Goal: Task Accomplishment & Management: Use online tool/utility

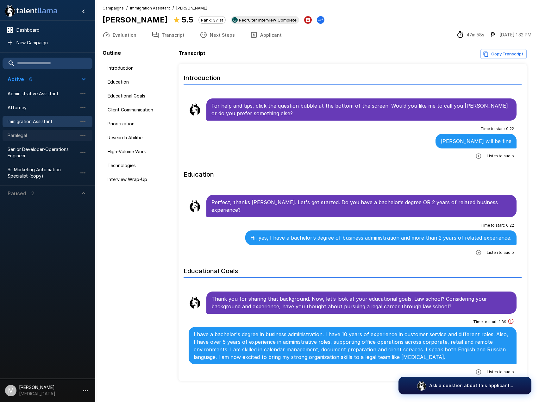
click at [39, 134] on span "Paralegal" at bounding box center [43, 135] width 70 height 6
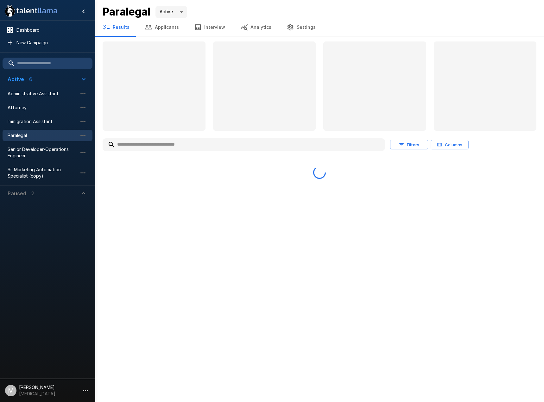
click at [176, 149] on input "text" at bounding box center [244, 144] width 282 height 11
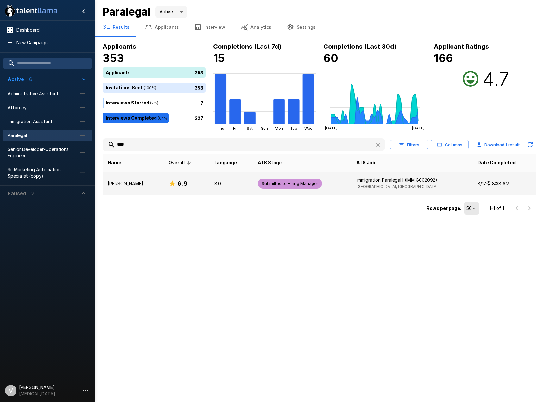
type input "****"
click at [168, 179] on div "6.9" at bounding box center [186, 184] width 36 height 10
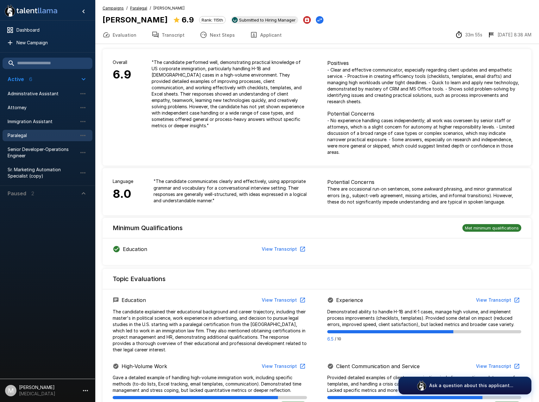
click at [274, 38] on button "Applicant" at bounding box center [265, 35] width 47 height 18
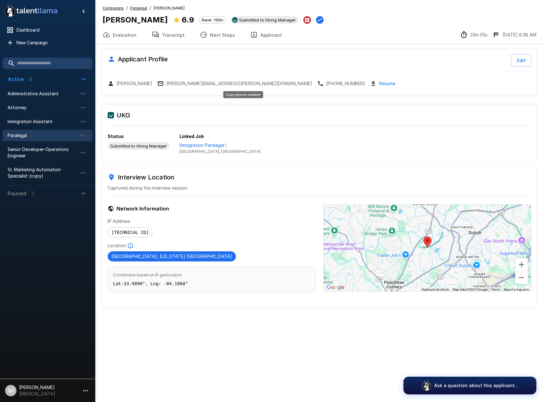
click at [326, 83] on p "[PHONE_NUMBER]" at bounding box center [345, 83] width 39 height 6
click at [171, 39] on button "Transcript" at bounding box center [168, 35] width 48 height 18
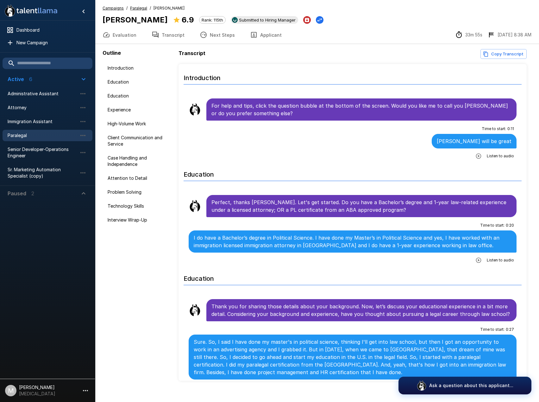
click at [476, 153] on icon "button" at bounding box center [479, 156] width 6 height 6
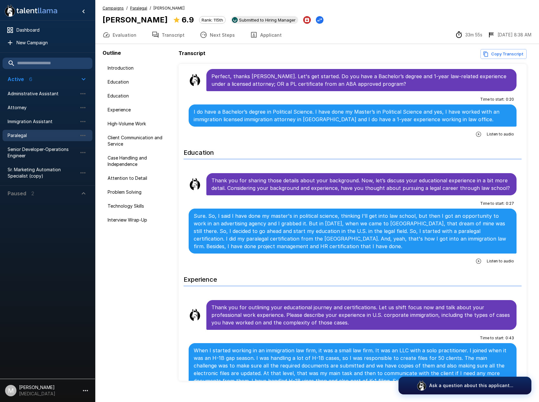
scroll to position [127, 0]
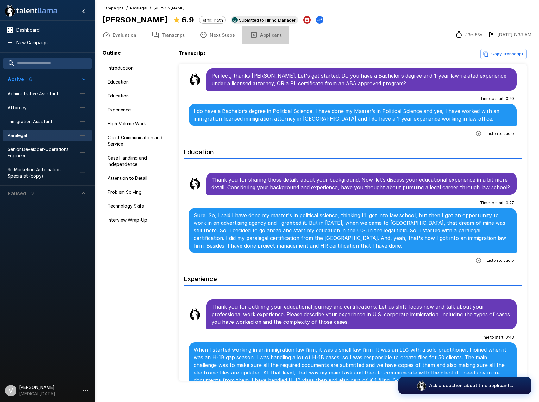
click at [265, 36] on button "Applicant" at bounding box center [265, 35] width 47 height 18
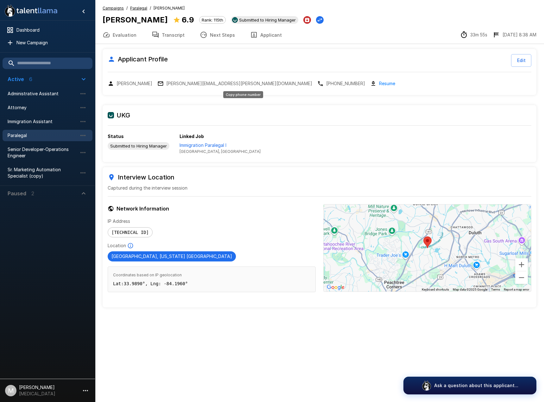
click at [326, 84] on p "[PHONE_NUMBER]" at bounding box center [345, 83] width 39 height 6
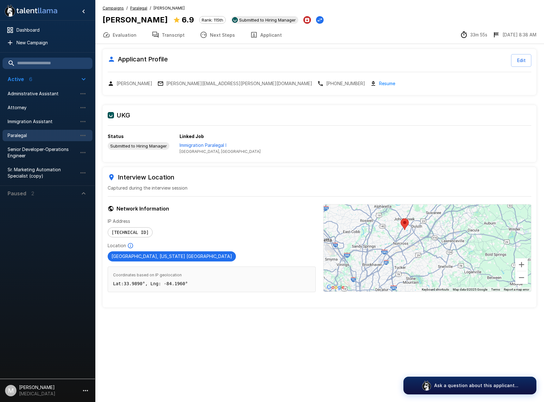
drag, startPoint x: 428, startPoint y: 254, endPoint x: 424, endPoint y: 228, distance: 26.3
click at [424, 228] on div at bounding box center [427, 248] width 207 height 87
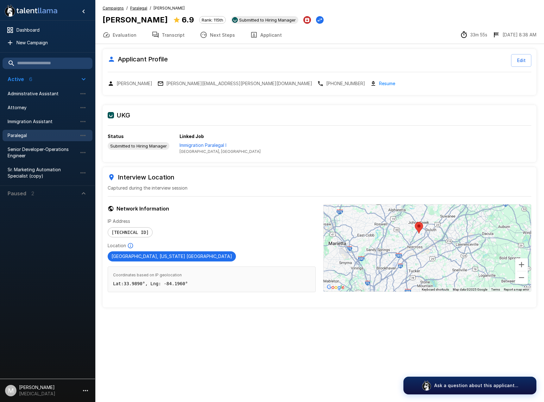
drag, startPoint x: 405, startPoint y: 250, endPoint x: 420, endPoint y: 253, distance: 15.3
click at [420, 253] on div at bounding box center [427, 248] width 207 height 87
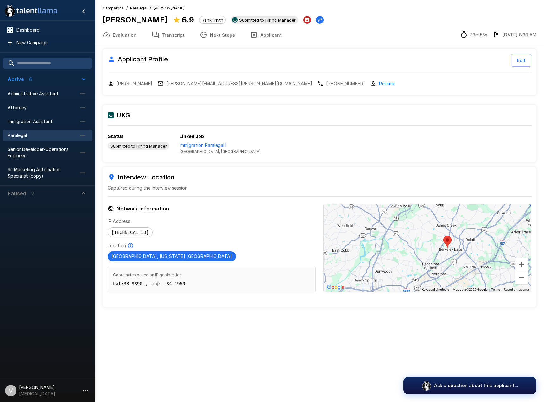
drag, startPoint x: 453, startPoint y: 228, endPoint x: 464, endPoint y: 255, distance: 29.0
click at [464, 255] on div at bounding box center [427, 248] width 207 height 87
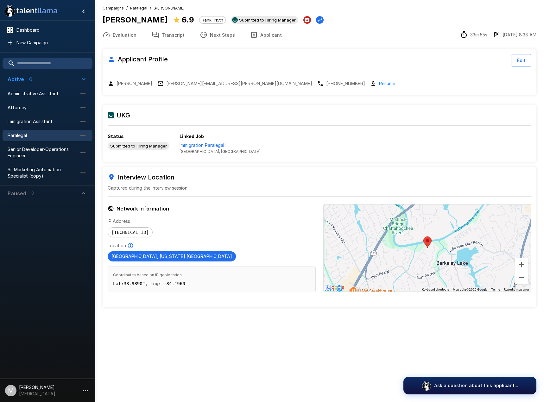
drag, startPoint x: 434, startPoint y: 238, endPoint x: 442, endPoint y: 255, distance: 18.4
click at [442, 255] on div at bounding box center [427, 248] width 207 height 87
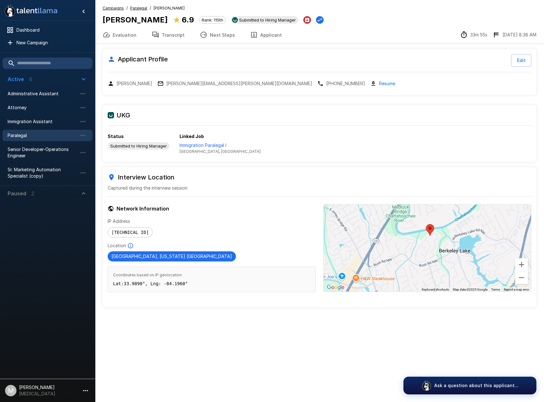
drag, startPoint x: 425, startPoint y: 269, endPoint x: 428, endPoint y: 253, distance: 16.1
click at [428, 253] on div at bounding box center [427, 248] width 207 height 87
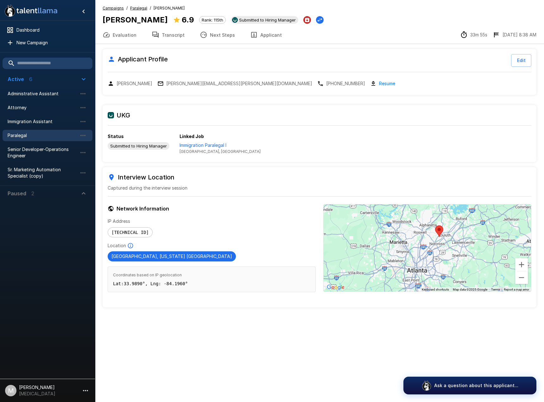
drag, startPoint x: 430, startPoint y: 277, endPoint x: 442, endPoint y: 266, distance: 16.6
click at [442, 266] on div at bounding box center [427, 248] width 207 height 87
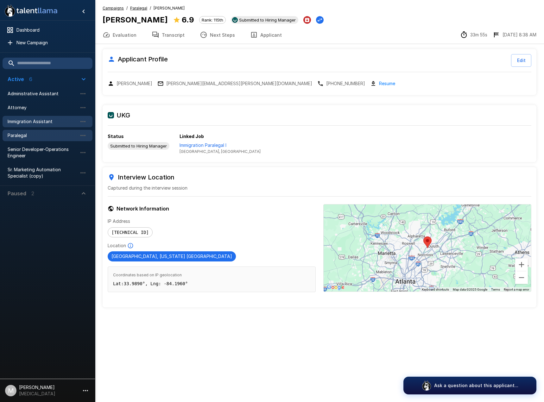
click at [47, 124] on span "Immigration Assistant" at bounding box center [43, 121] width 70 height 6
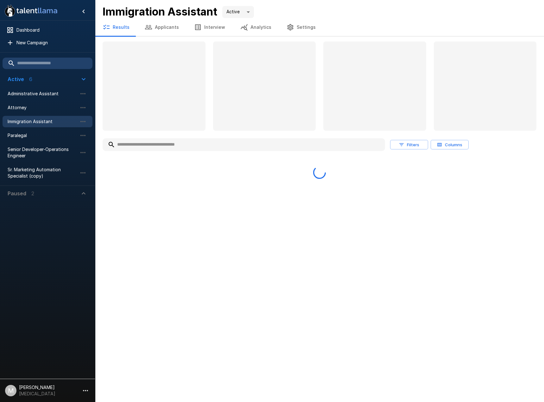
click at [167, 142] on input "text" at bounding box center [244, 144] width 282 height 11
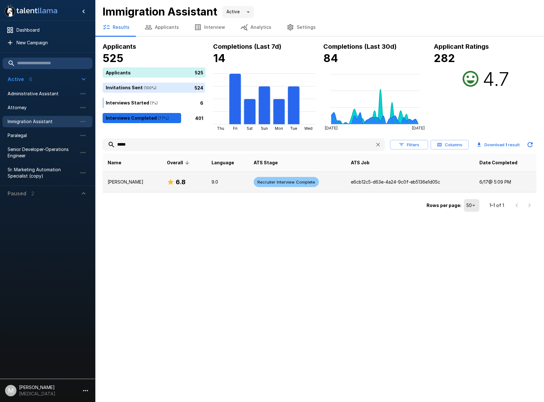
type input "*****"
click at [140, 180] on td "[PERSON_NAME]" at bounding box center [132, 182] width 59 height 21
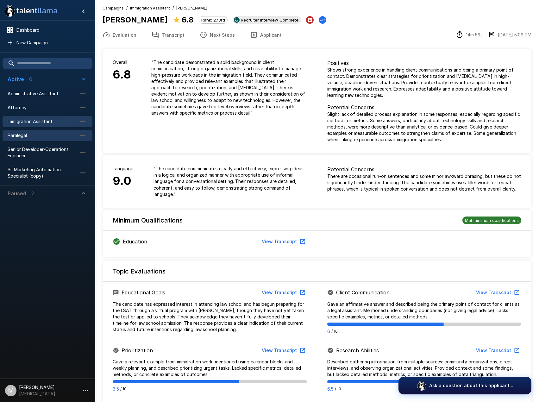
click at [38, 137] on span "Paralegal" at bounding box center [43, 135] width 70 height 6
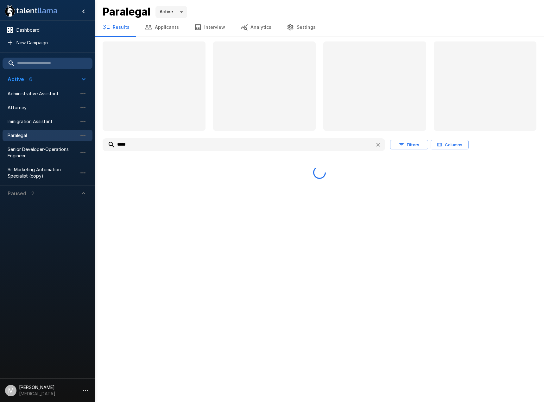
click at [216, 142] on input "*****" at bounding box center [236, 144] width 267 height 11
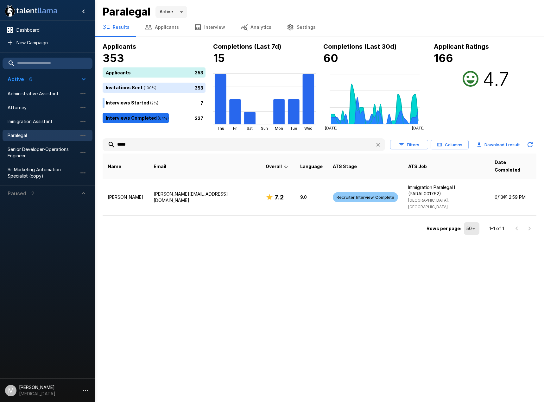
click at [154, 28] on button "Applicants" at bounding box center [161, 27] width 49 height 18
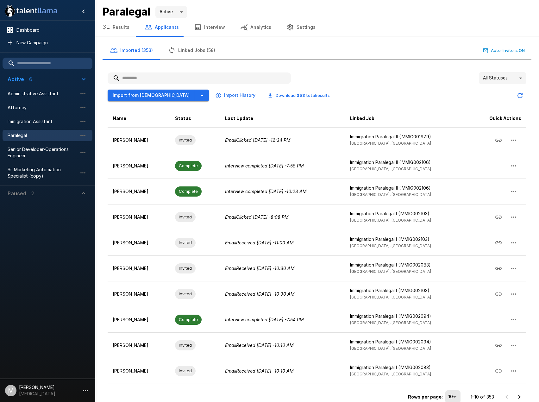
click at [168, 76] on input "text" at bounding box center [199, 77] width 183 height 11
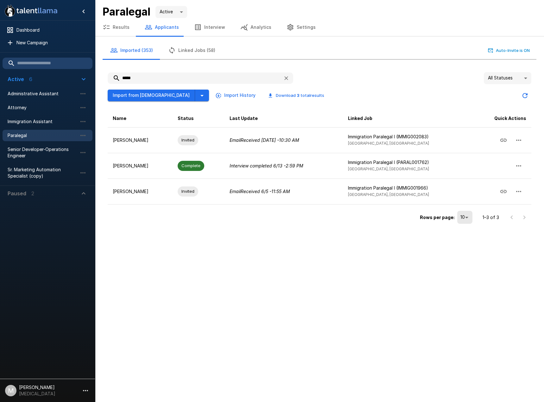
type input "*****"
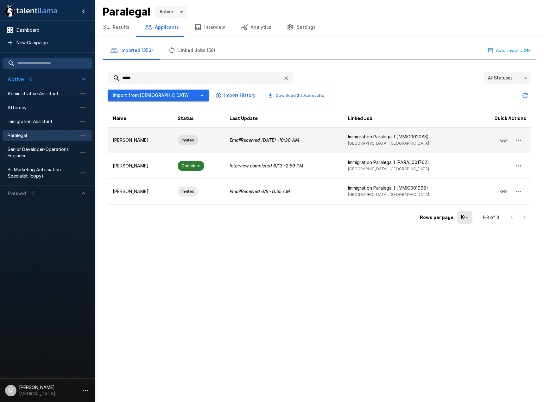
click at [144, 136] on td "[PERSON_NAME]" at bounding box center [140, 140] width 65 height 26
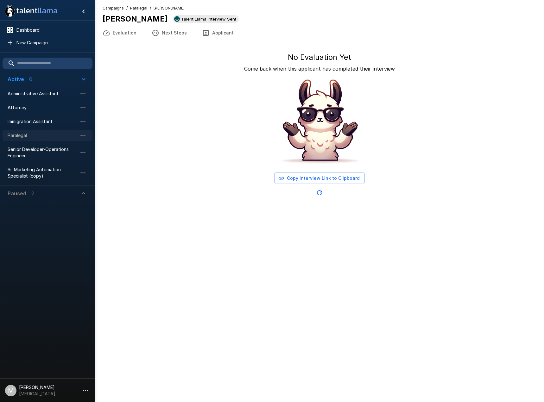
click at [21, 135] on span "Paralegal" at bounding box center [43, 135] width 70 height 6
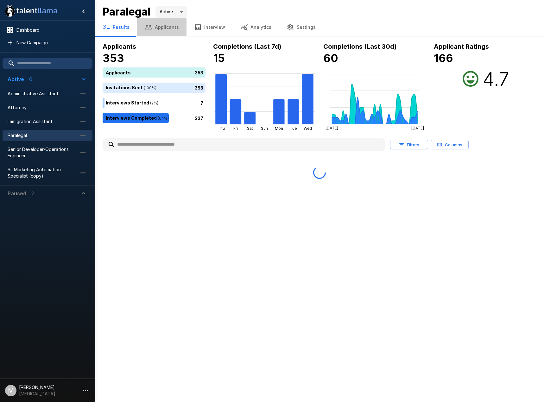
click at [173, 30] on button "Applicants" at bounding box center [161, 27] width 49 height 18
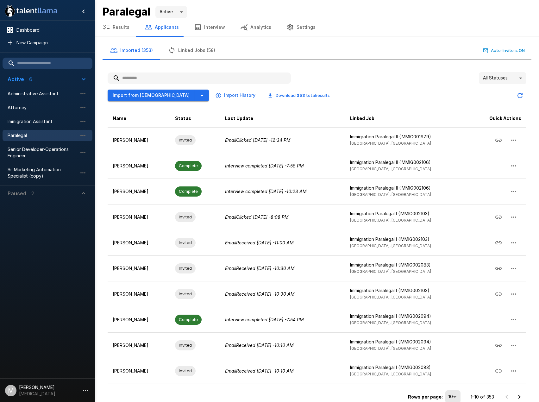
click at [354, 76] on div "All Statuses **" at bounding box center [317, 78] width 419 height 12
drag, startPoint x: 354, startPoint y: 76, endPoint x: 358, endPoint y: 88, distance: 13.2
click at [358, 88] on div "All Statuses ** Import from Jobvite Import History Download 353 total results N…" at bounding box center [317, 238] width 419 height 333
click at [358, 88] on div "Import from Jobvite Import History Download 353 total results" at bounding box center [317, 93] width 419 height 18
drag, startPoint x: 318, startPoint y: 104, endPoint x: 318, endPoint y: 117, distance: 12.7
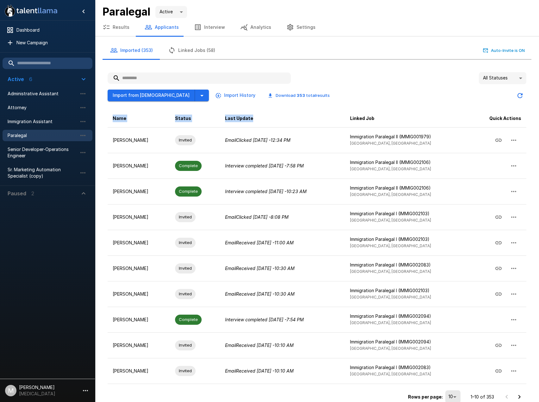
click at [318, 117] on div "Name Status Last Update Linked Job Quick Actions [PERSON_NAME] Invited Email Cl…" at bounding box center [317, 254] width 419 height 301
click at [320, 91] on div "Import from Jobvite Import History Download 353 total results" at bounding box center [317, 93] width 419 height 18
click at [150, 73] on input "text" at bounding box center [199, 77] width 183 height 11
type input "*"
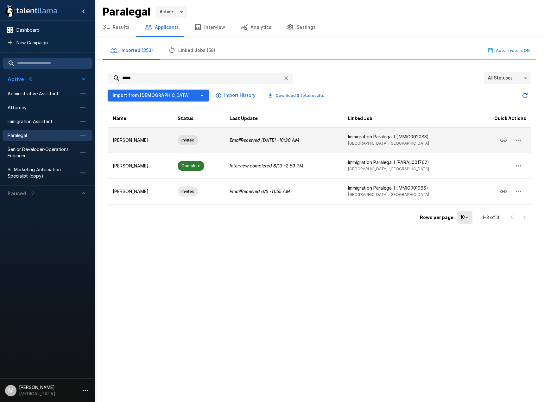
type input "*****"
click at [130, 135] on td "[PERSON_NAME]" at bounding box center [140, 140] width 65 height 26
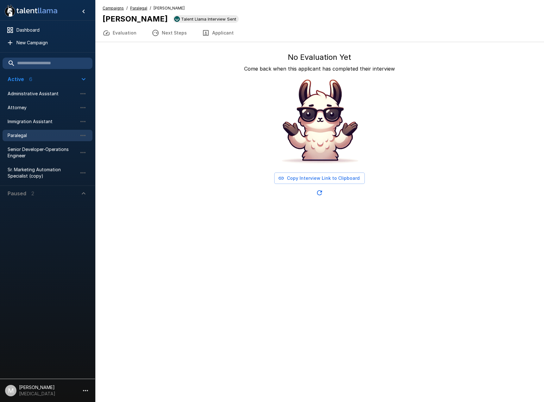
click at [319, 175] on button "Copy Interview Link to Clipboard" at bounding box center [319, 179] width 91 height 12
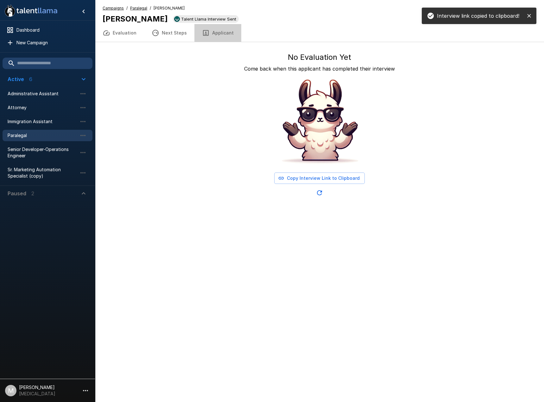
drag, startPoint x: 224, startPoint y: 31, endPoint x: 223, endPoint y: 36, distance: 5.3
click at [223, 36] on button "Applicant" at bounding box center [217, 33] width 47 height 18
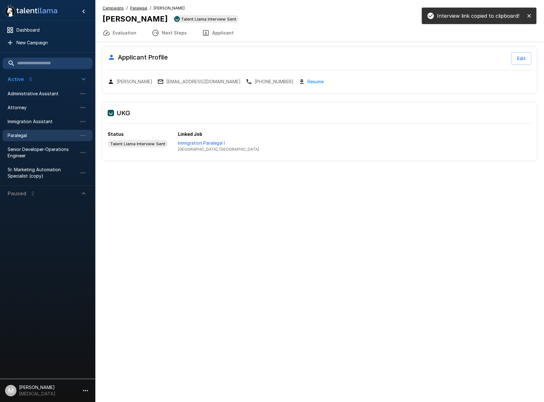
click at [226, 32] on button "Applicant" at bounding box center [217, 33] width 47 height 18
click at [166, 79] on p "[EMAIL_ADDRESS][DOMAIN_NAME]" at bounding box center [203, 82] width 74 height 6
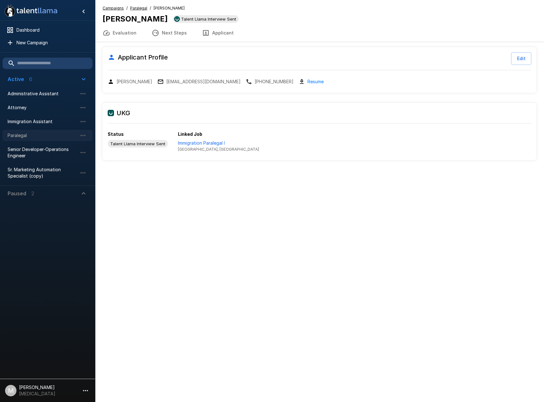
click at [33, 138] on span "Paralegal" at bounding box center [43, 135] width 70 height 6
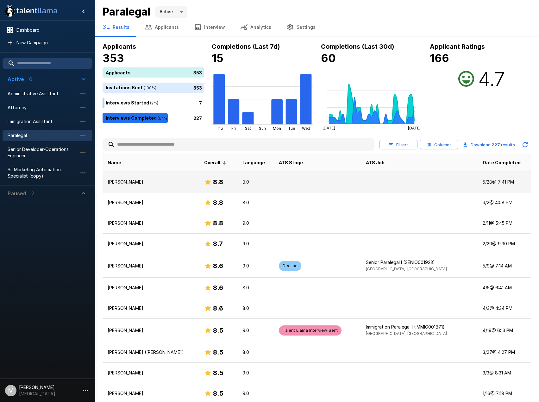
click at [161, 187] on td "[PERSON_NAME]" at bounding box center [151, 182] width 97 height 21
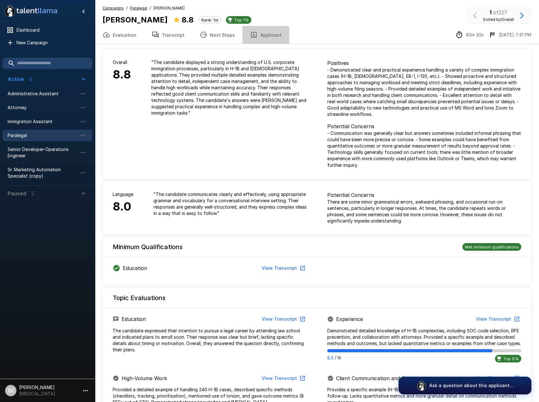
click at [258, 37] on button "Applicant" at bounding box center [265, 35] width 47 height 18
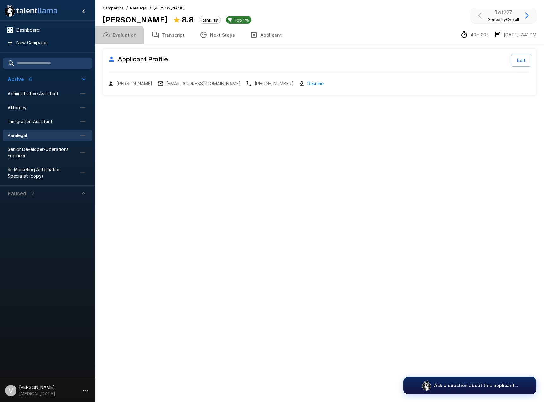
click at [113, 42] on button "Evaluation" at bounding box center [119, 35] width 49 height 18
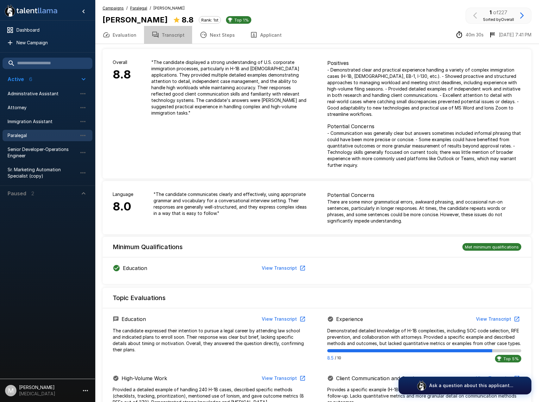
click at [173, 38] on button "Transcript" at bounding box center [168, 35] width 48 height 18
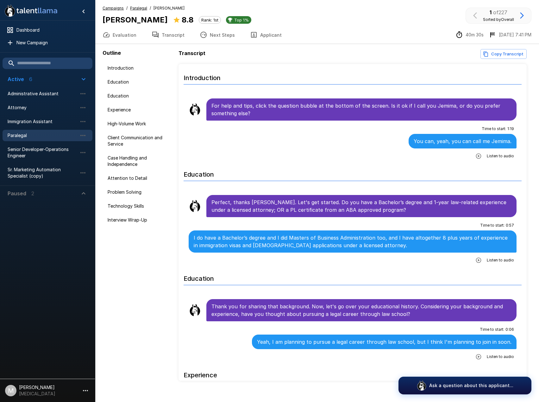
click at [216, 39] on button "Next Steps" at bounding box center [217, 35] width 50 height 18
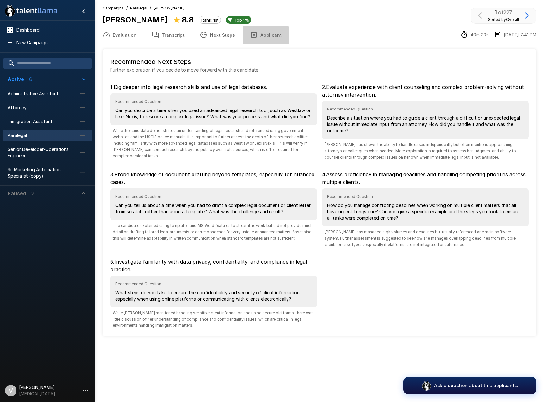
click at [251, 36] on icon "button" at bounding box center [254, 35] width 6 height 6
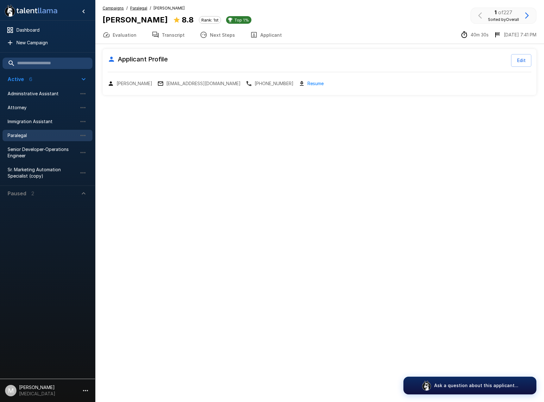
click at [113, 38] on button "Evaluation" at bounding box center [119, 35] width 49 height 18
click at [132, 6] on u "Paralegal" at bounding box center [138, 8] width 17 height 5
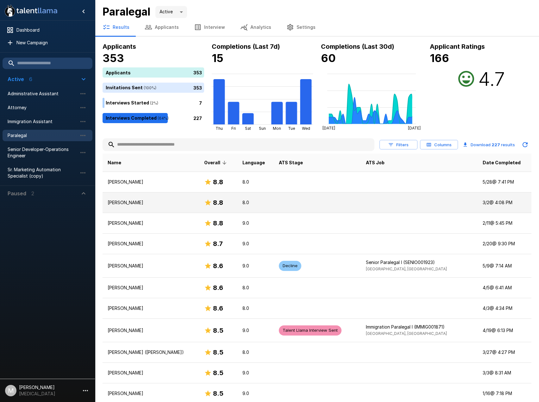
scroll to position [32, 0]
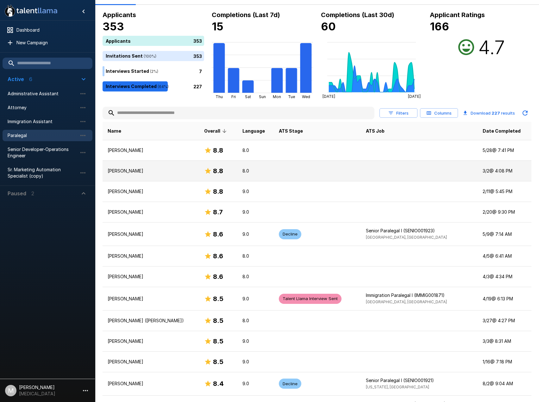
click at [156, 168] on p "[PERSON_NAME]" at bounding box center [151, 171] width 86 height 6
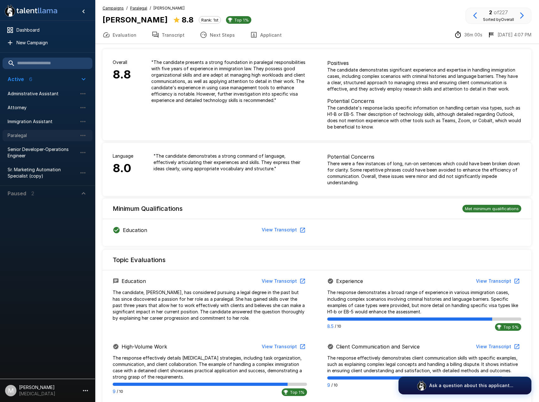
click at [31, 135] on span "Paralegal" at bounding box center [43, 135] width 70 height 6
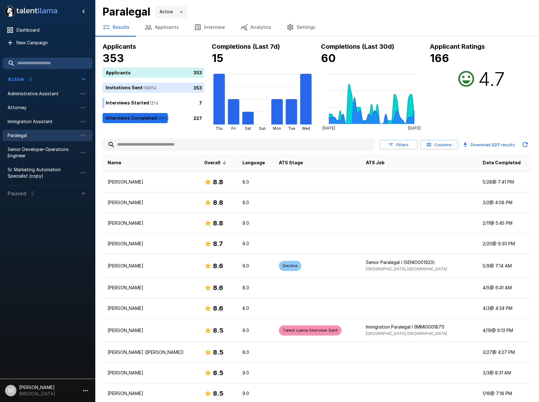
click at [180, 146] on input "text" at bounding box center [239, 144] width 272 height 11
click at [155, 28] on button "Applicants" at bounding box center [161, 27] width 49 height 18
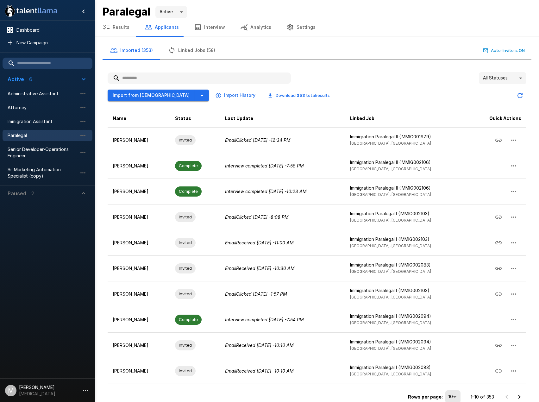
click at [162, 79] on input "text" at bounding box center [199, 77] width 183 height 11
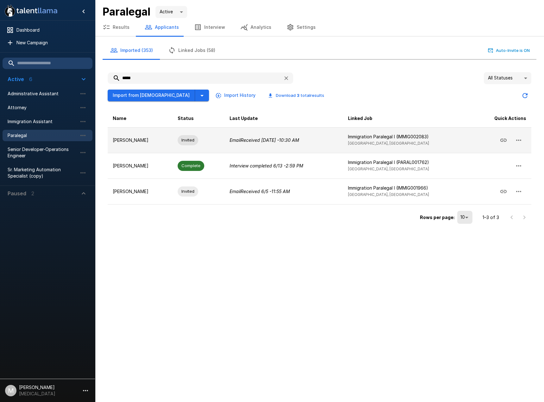
type input "*****"
click at [173, 140] on td "Invited" at bounding box center [199, 140] width 52 height 26
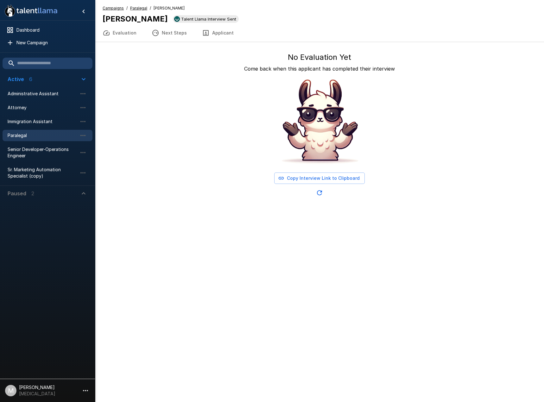
click at [313, 177] on button "Copy Interview Link to Clipboard" at bounding box center [319, 179] width 91 height 12
click at [25, 127] on div "Immigration Assistant" at bounding box center [48, 121] width 90 height 11
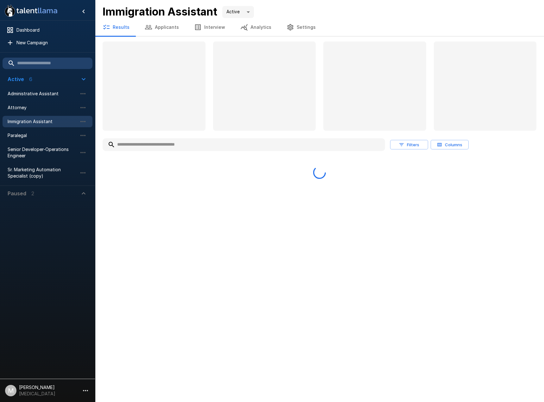
click at [168, 147] on input "text" at bounding box center [244, 144] width 282 height 11
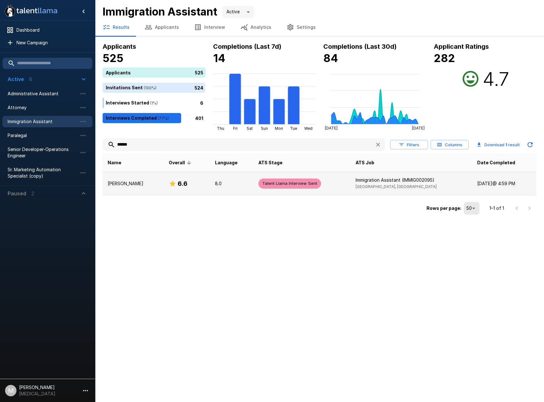
type input "******"
click at [135, 181] on p "[PERSON_NAME]" at bounding box center [133, 183] width 51 height 6
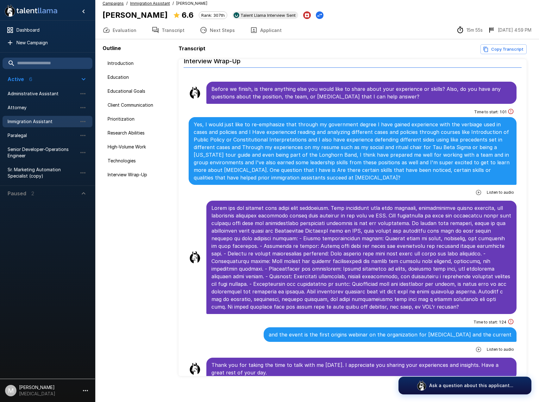
scroll to position [9, 0]
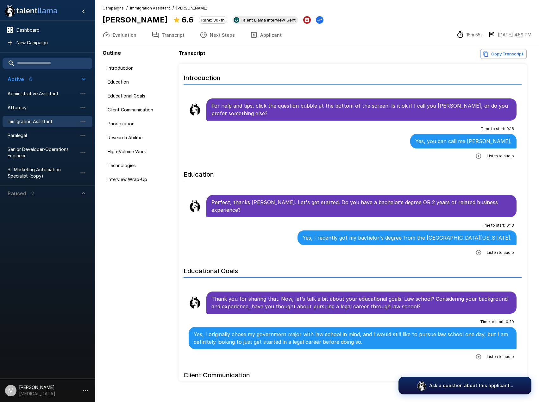
click at [256, 33] on button "Applicant" at bounding box center [265, 35] width 47 height 18
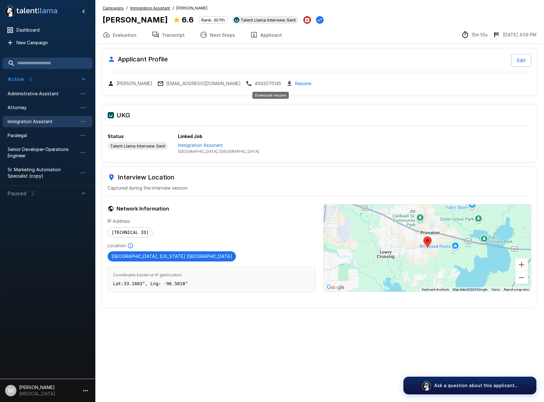
click at [295, 85] on link "Resume" at bounding box center [303, 83] width 16 height 7
click at [123, 33] on button "Evaluation" at bounding box center [119, 35] width 49 height 18
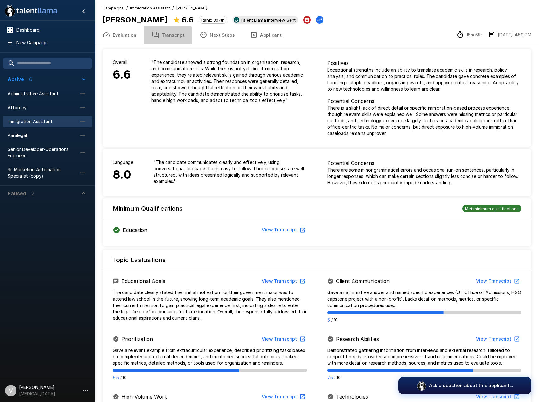
click at [162, 39] on button "Transcript" at bounding box center [168, 35] width 48 height 18
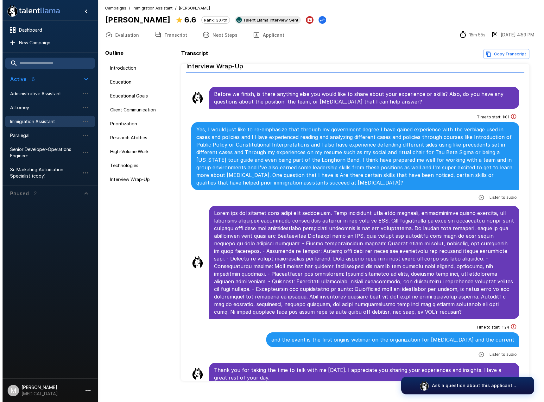
scroll to position [1073, 0]
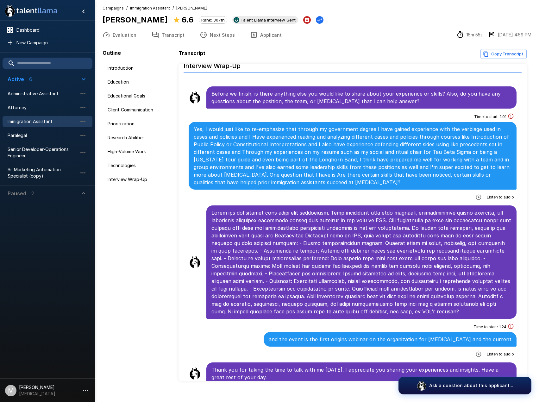
click at [46, 124] on span "Immigration Assistant" at bounding box center [43, 121] width 70 height 6
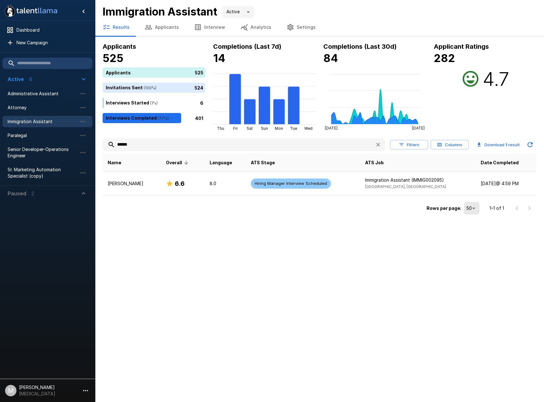
drag, startPoint x: 94, startPoint y: 143, endPoint x: 4, endPoint y: 125, distance: 92.0
click at [95, 134] on div ".st0{fill:#FFFFFF;} .st1{fill:#76a4ed;} Dashboard New Campaign Active 6 Adminis…" at bounding box center [319, 108] width 449 height 217
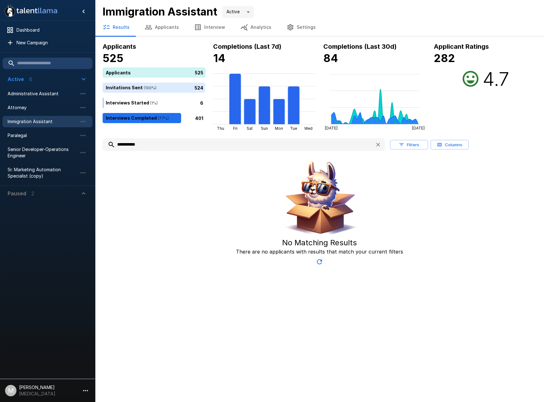
drag, startPoint x: 127, startPoint y: 143, endPoint x: 274, endPoint y: 153, distance: 147.2
click at [261, 152] on div "**********" at bounding box center [320, 202] width 434 height 132
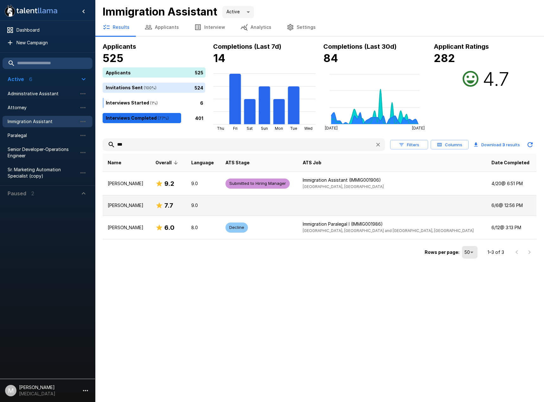
type input "***"
click at [142, 205] on p "[PERSON_NAME]" at bounding box center [127, 205] width 38 height 6
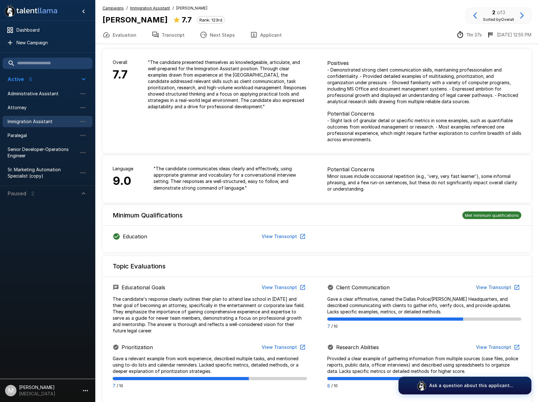
click at [220, 41] on button "Next Steps" at bounding box center [217, 35] width 50 height 18
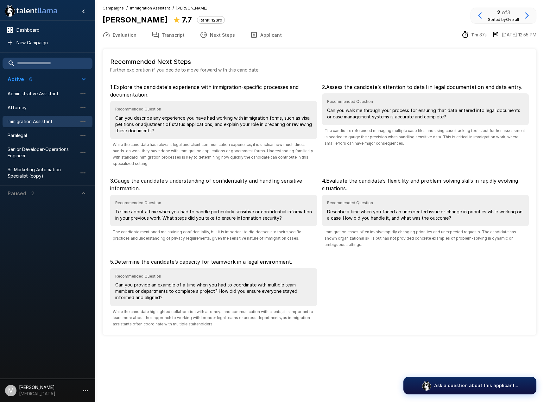
click at [173, 36] on button "Transcript" at bounding box center [168, 35] width 48 height 18
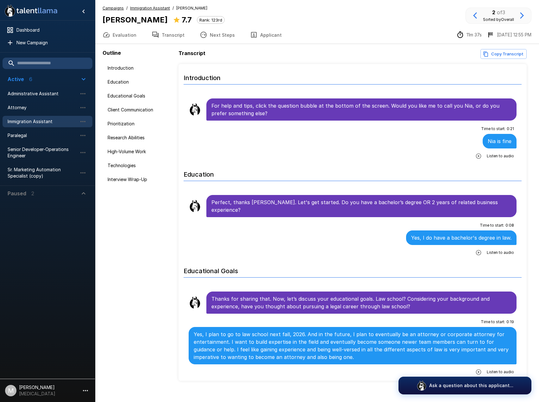
click at [500, 57] on button "Copy Transcript" at bounding box center [504, 54] width 46 height 10
click at [102, 28] on button "Evaluation" at bounding box center [119, 35] width 49 height 18
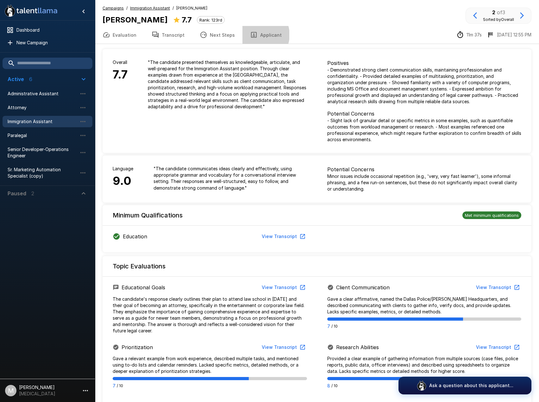
click at [252, 35] on icon "button" at bounding box center [254, 35] width 8 height 8
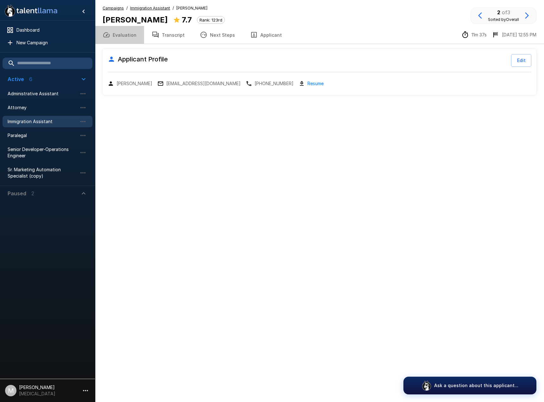
click at [135, 34] on button "Evaluation" at bounding box center [119, 35] width 49 height 18
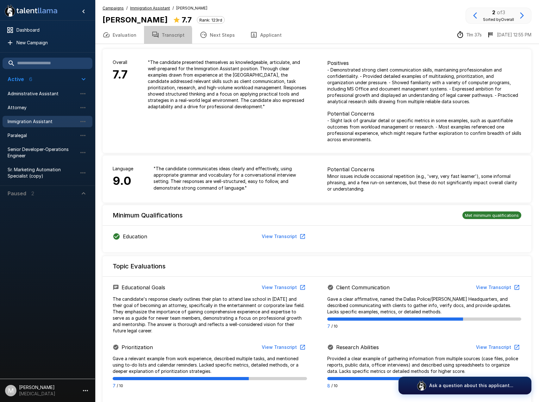
click at [161, 40] on button "Transcript" at bounding box center [168, 35] width 48 height 18
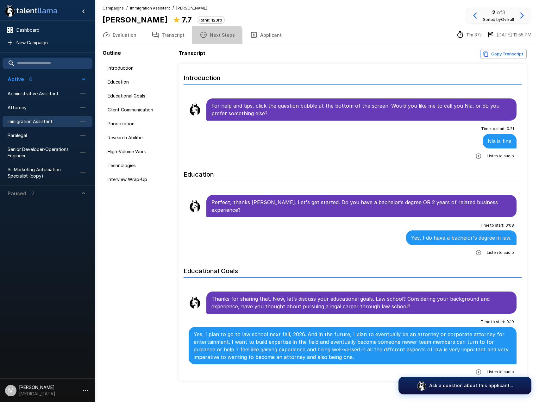
click at [212, 38] on button "Next Steps" at bounding box center [217, 35] width 50 height 18
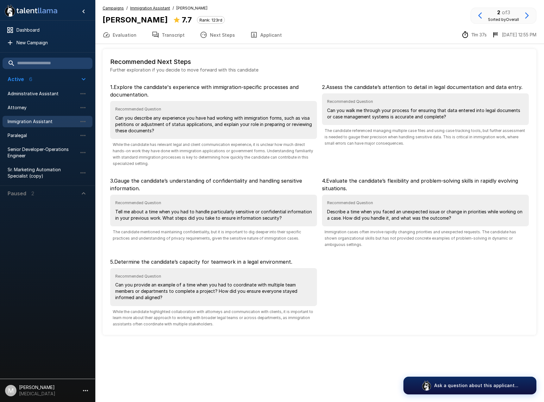
click at [271, 37] on button "Applicant" at bounding box center [265, 35] width 47 height 18
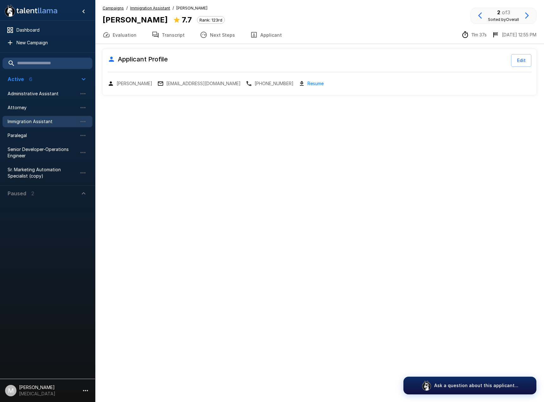
click at [219, 38] on button "Next Steps" at bounding box center [217, 35] width 50 height 18
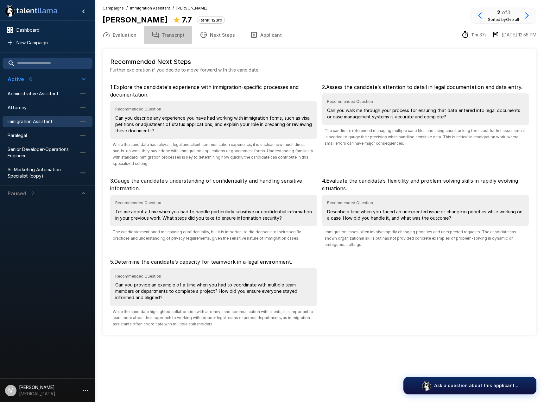
click at [174, 41] on button "Transcript" at bounding box center [168, 35] width 48 height 18
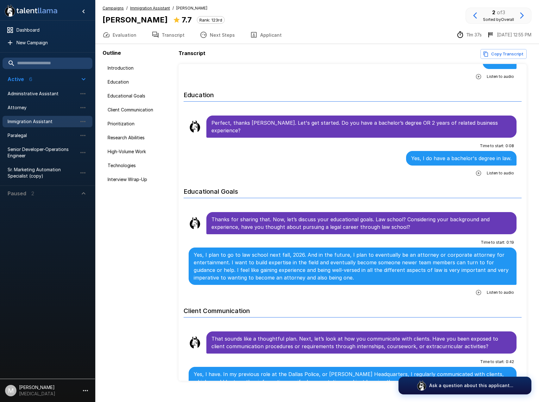
scroll to position [95, 0]
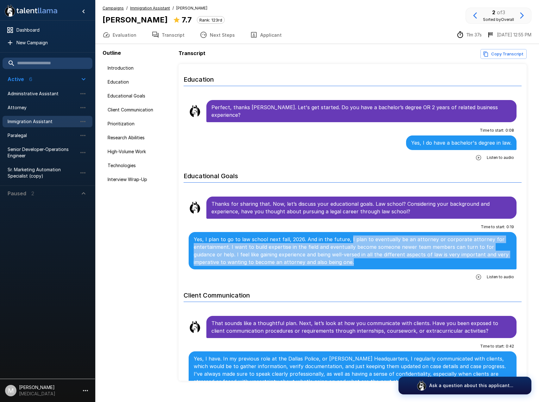
drag, startPoint x: 348, startPoint y: 229, endPoint x: 380, endPoint y: 255, distance: 41.4
click at [380, 255] on p "Yes, I plan to go to law school next fall, 2026. And in the future, I plan to e…" at bounding box center [353, 251] width 318 height 30
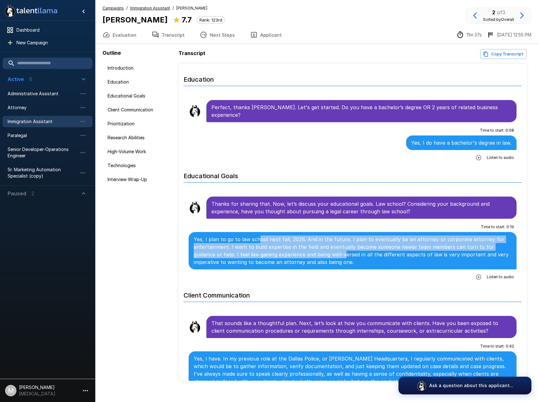
drag, startPoint x: 260, startPoint y: 228, endPoint x: 322, endPoint y: 250, distance: 66.3
click at [322, 250] on div "Yes, I plan to go to law school next fall, 2026. And in the future, I plan to e…" at bounding box center [353, 250] width 328 height 37
click at [322, 250] on p "Yes, I plan to go to law school next fall, 2026. And in the future, I plan to e…" at bounding box center [353, 251] width 318 height 30
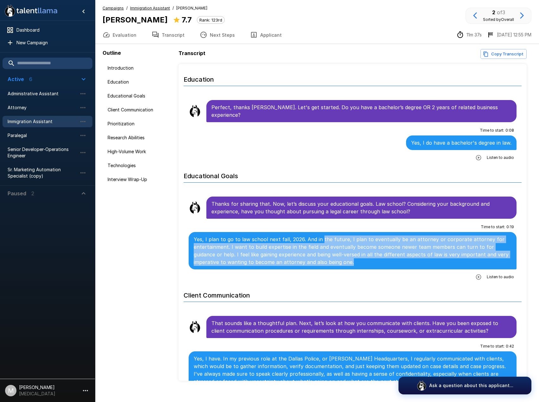
drag, startPoint x: 321, startPoint y: 233, endPoint x: 328, endPoint y: 255, distance: 23.3
click at [328, 255] on p "Yes, I plan to go to law school next fall, 2026. And in the future, I plan to e…" at bounding box center [353, 251] width 318 height 30
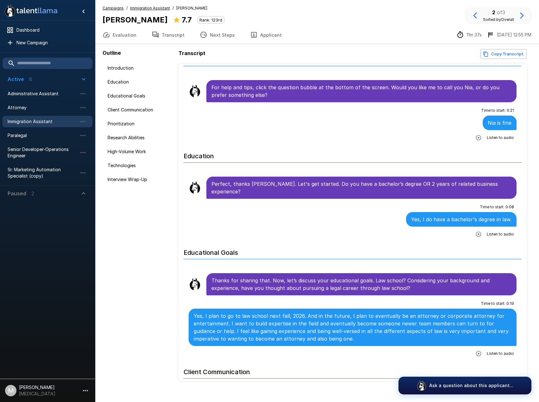
scroll to position [0, 0]
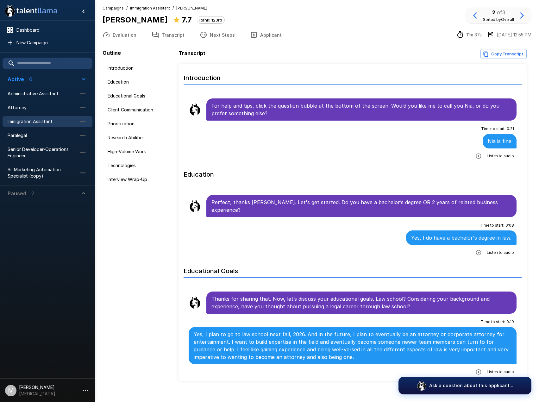
click at [252, 31] on icon "button" at bounding box center [254, 35] width 8 height 8
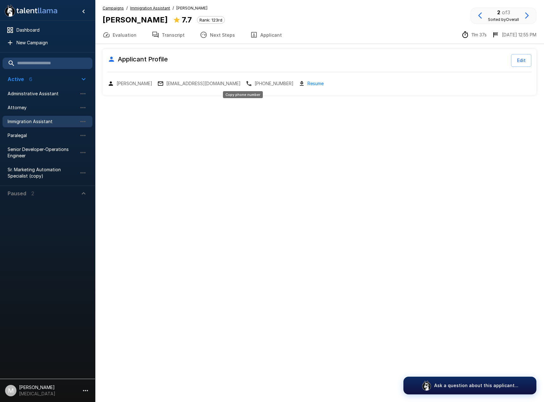
click at [255, 83] on p "[PHONE_NUMBER]" at bounding box center [274, 83] width 39 height 6
click at [165, 35] on button "Transcript" at bounding box center [168, 35] width 48 height 18
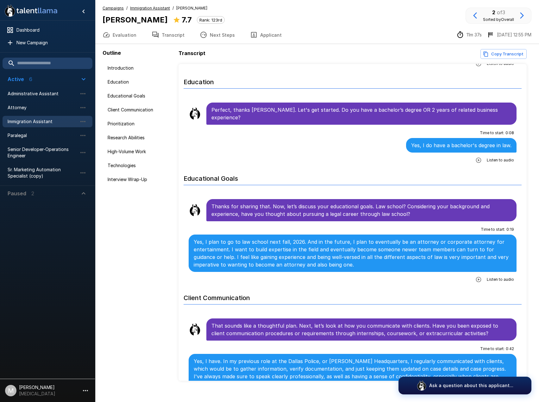
scroll to position [95, 0]
